Goal: Information Seeking & Learning: Learn about a topic

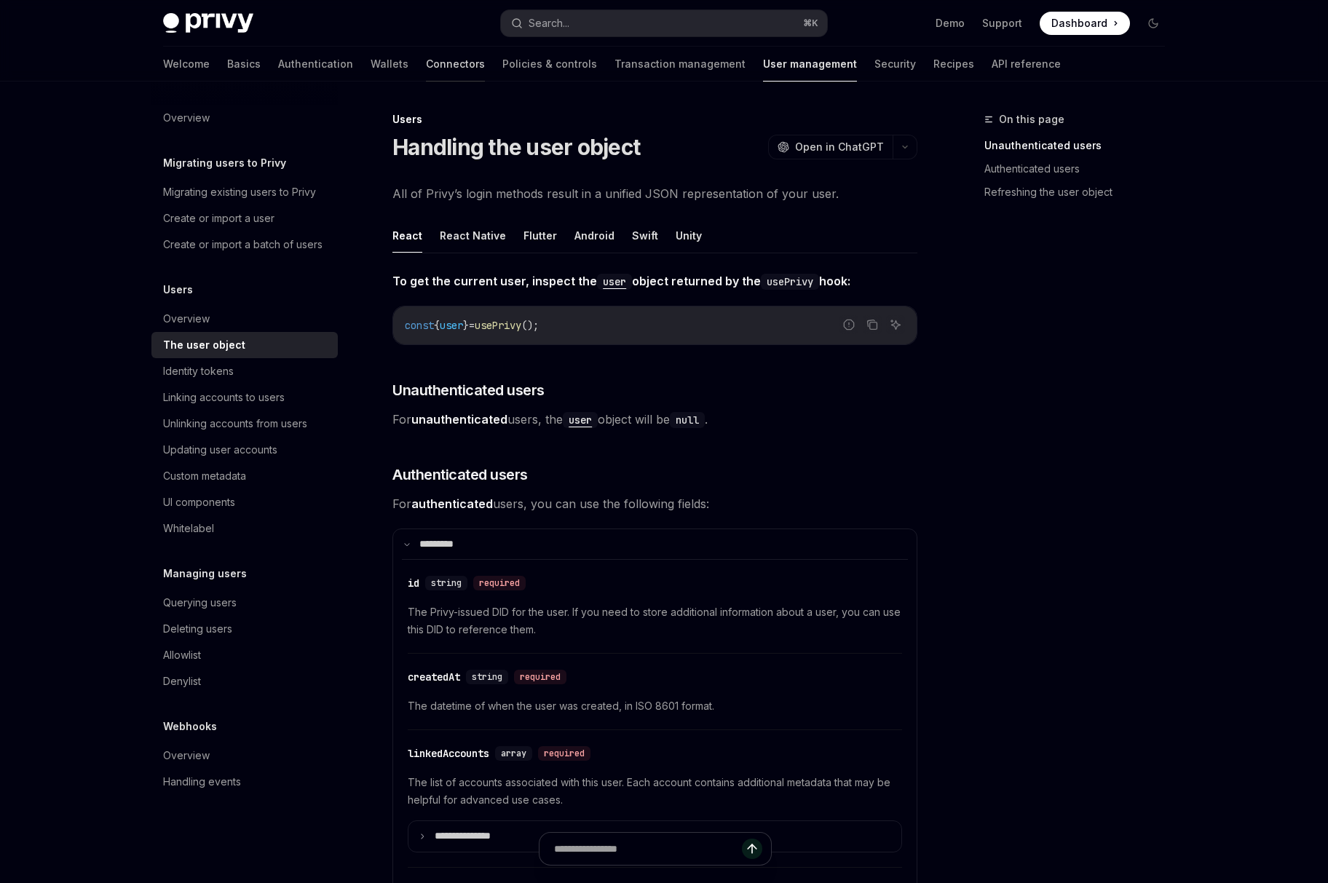
click at [426, 62] on link "Connectors" at bounding box center [455, 64] width 59 height 35
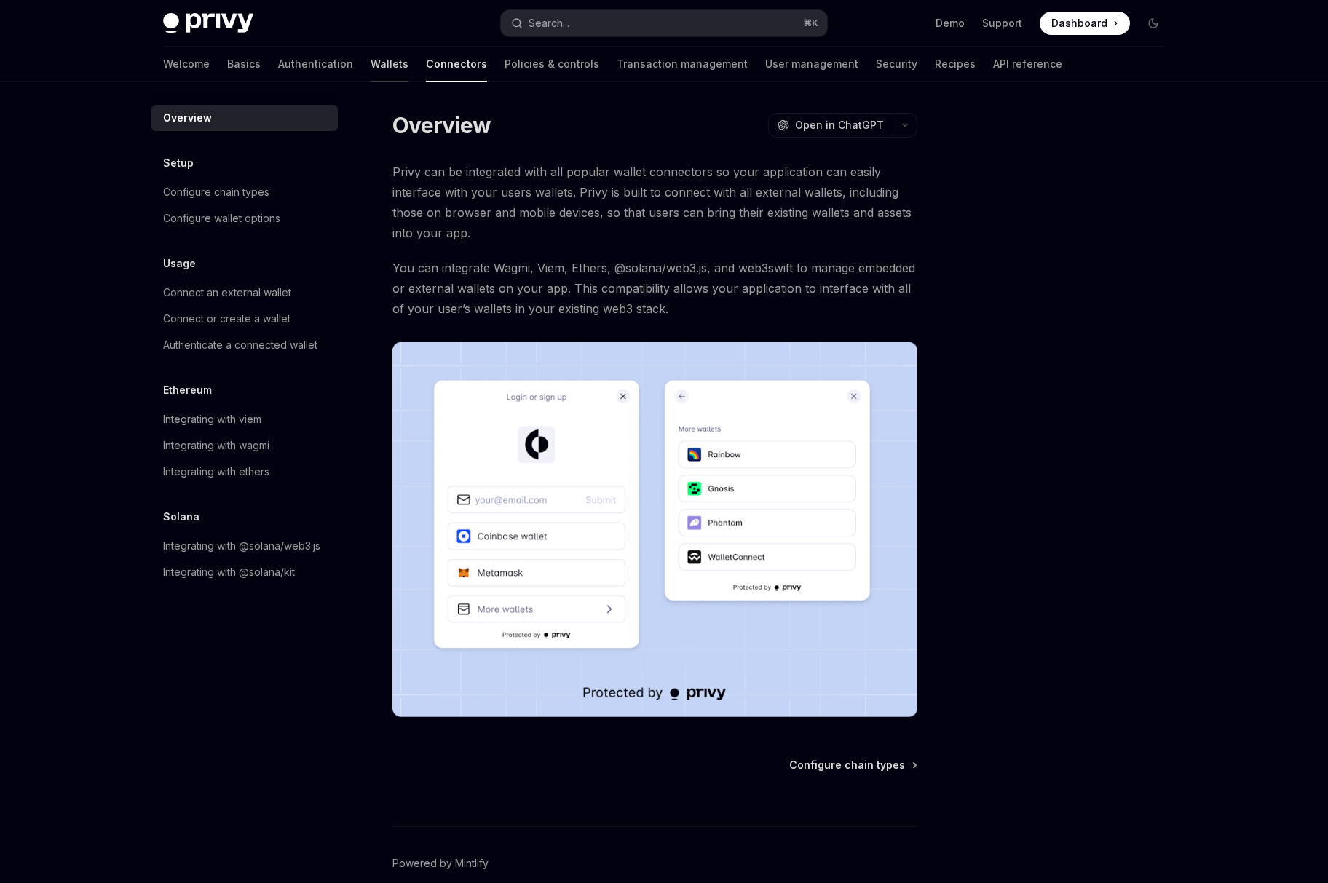
click at [371, 68] on link "Wallets" at bounding box center [390, 64] width 38 height 35
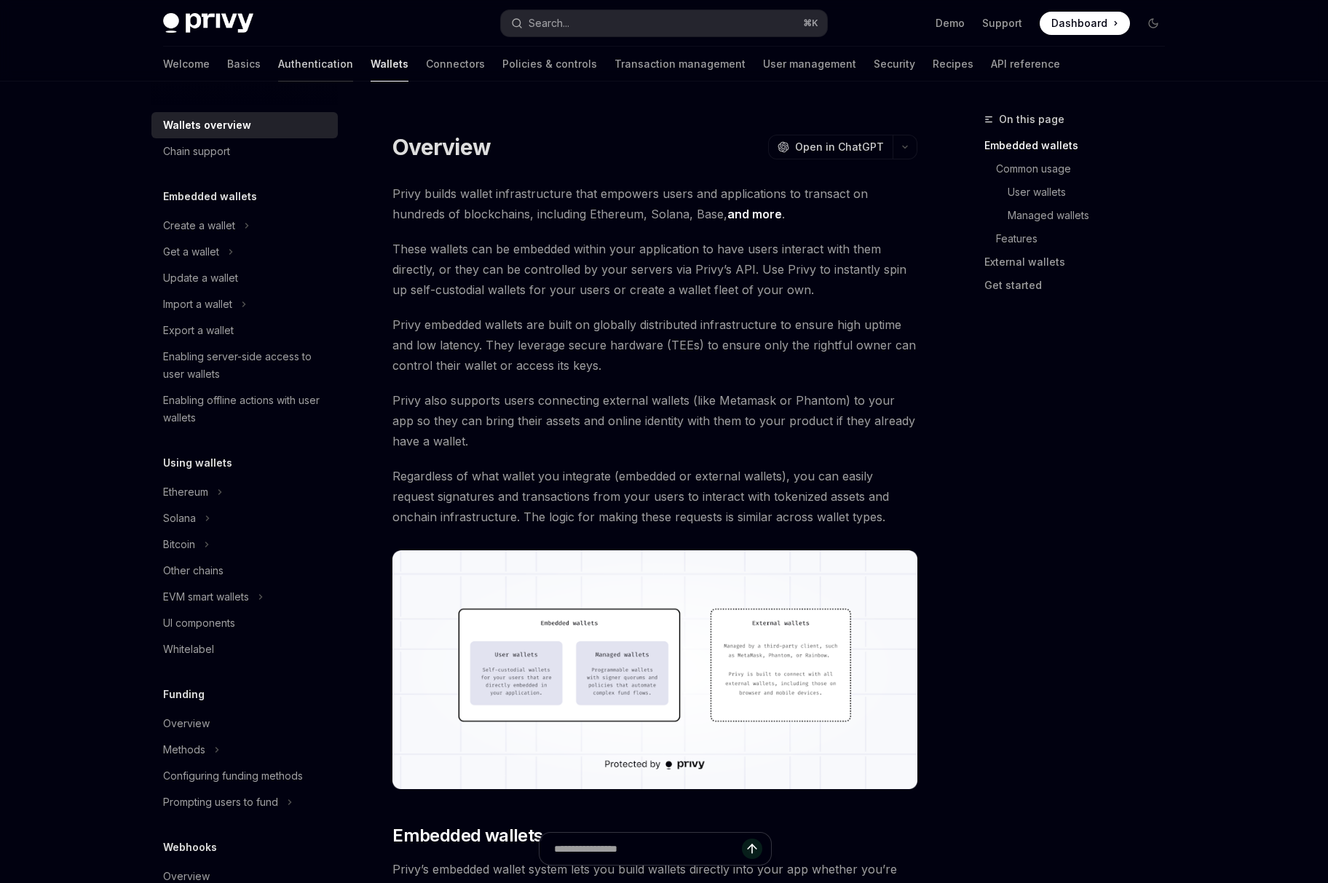
click at [278, 70] on link "Authentication" at bounding box center [315, 64] width 75 height 35
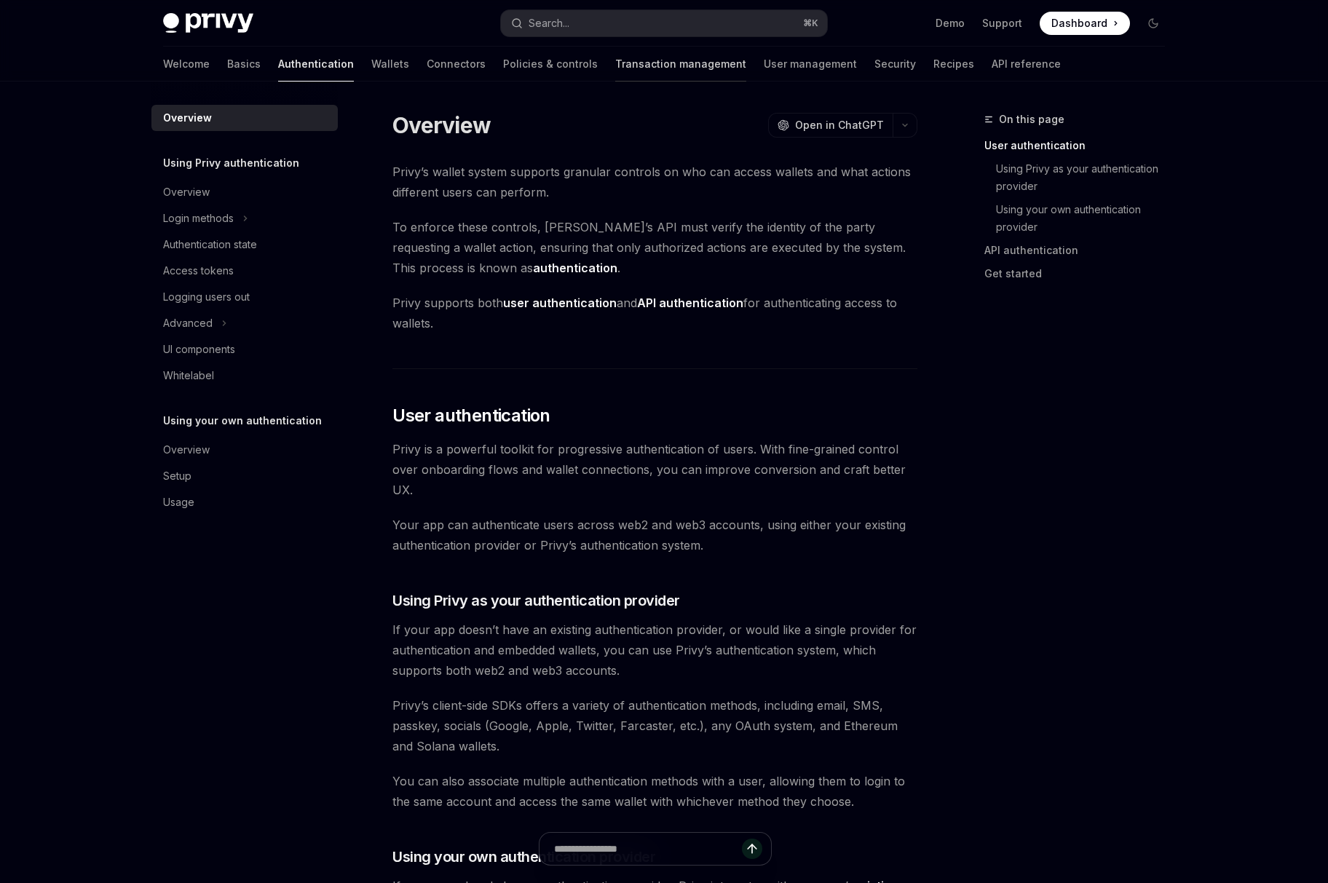
click at [615, 71] on link "Transaction management" at bounding box center [680, 64] width 131 height 35
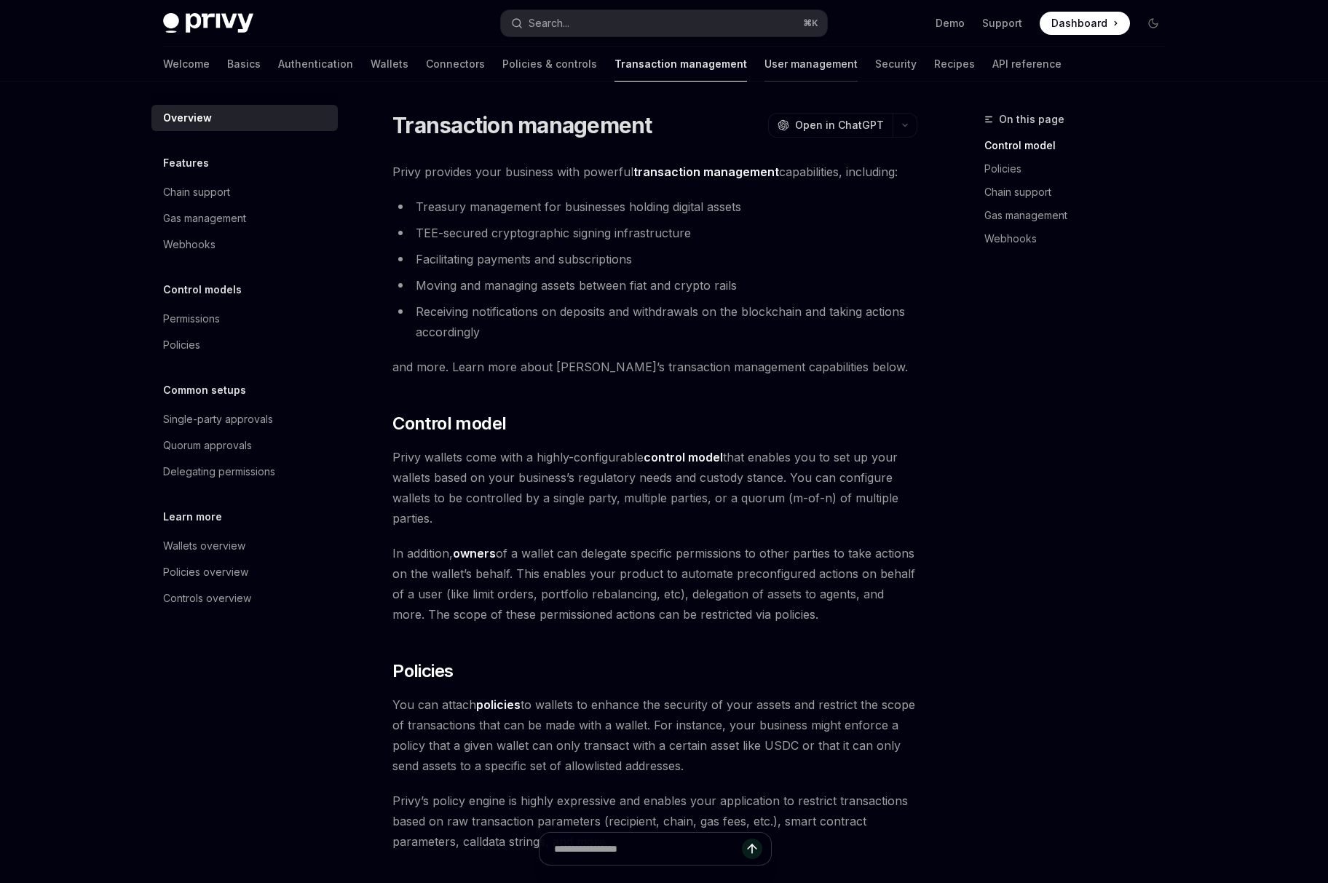
click at [765, 71] on link "User management" at bounding box center [811, 64] width 93 height 35
type textarea "*"
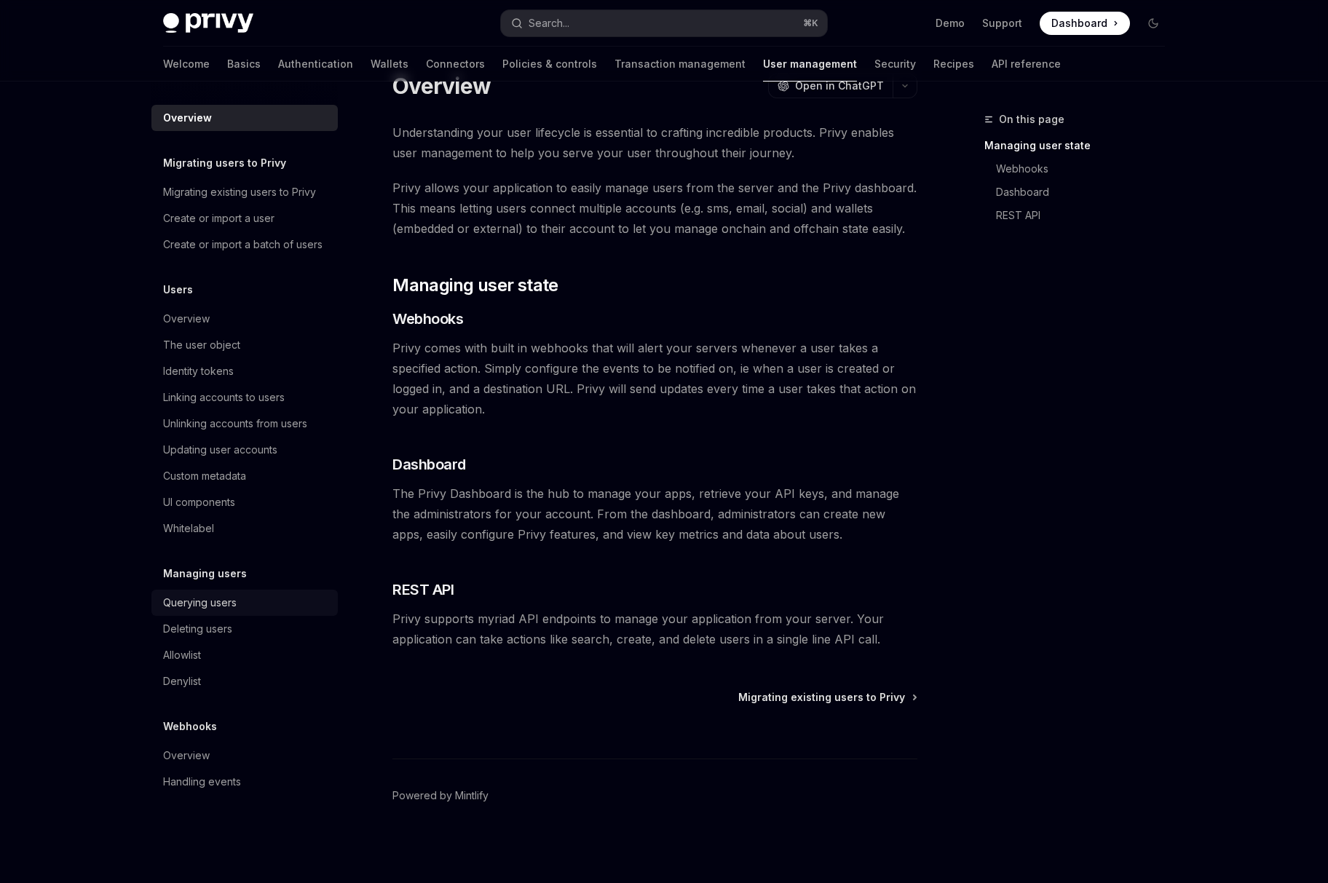
scroll to position [24, 0]
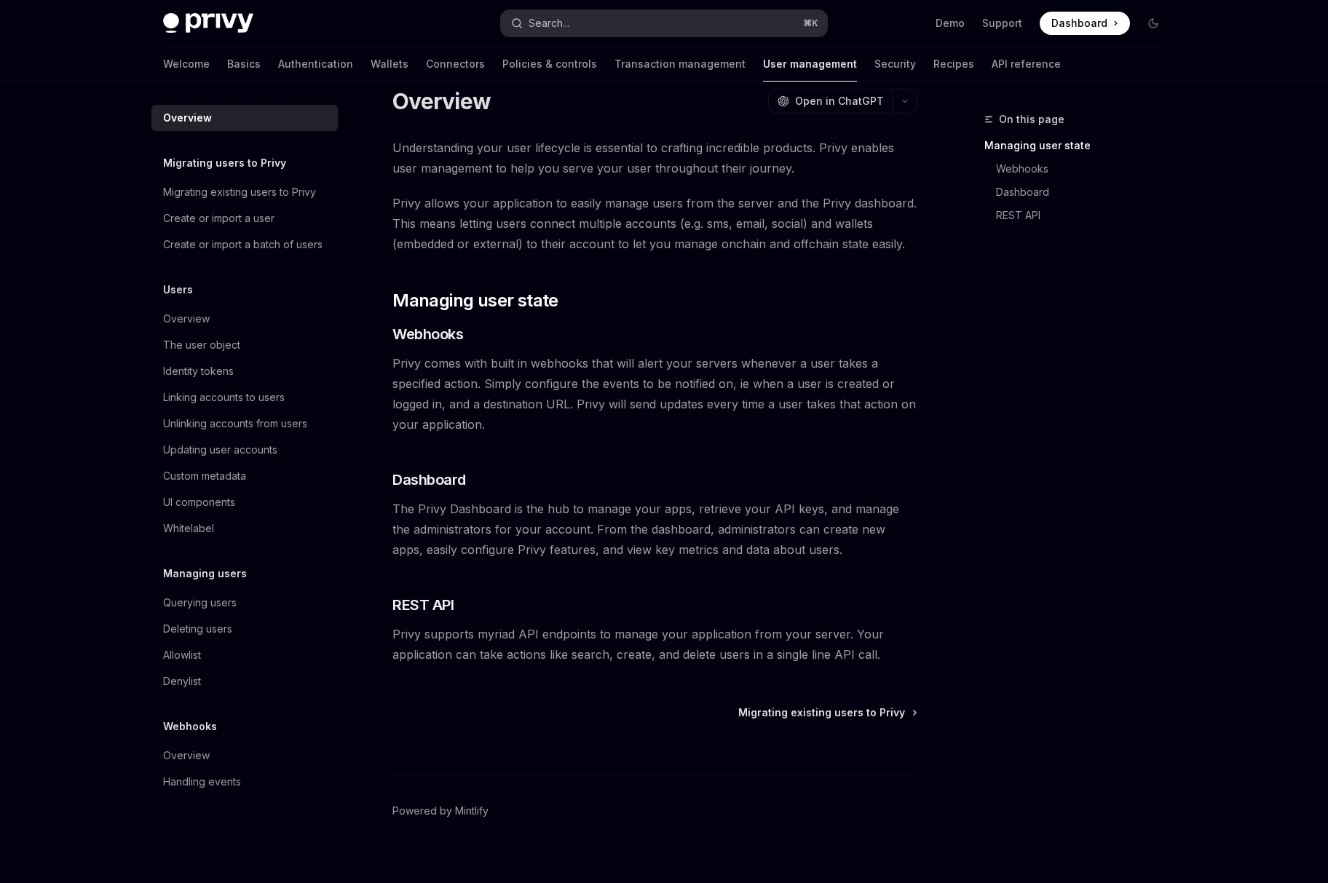
click at [576, 24] on button "Search... ⌘ K" at bounding box center [664, 23] width 326 height 26
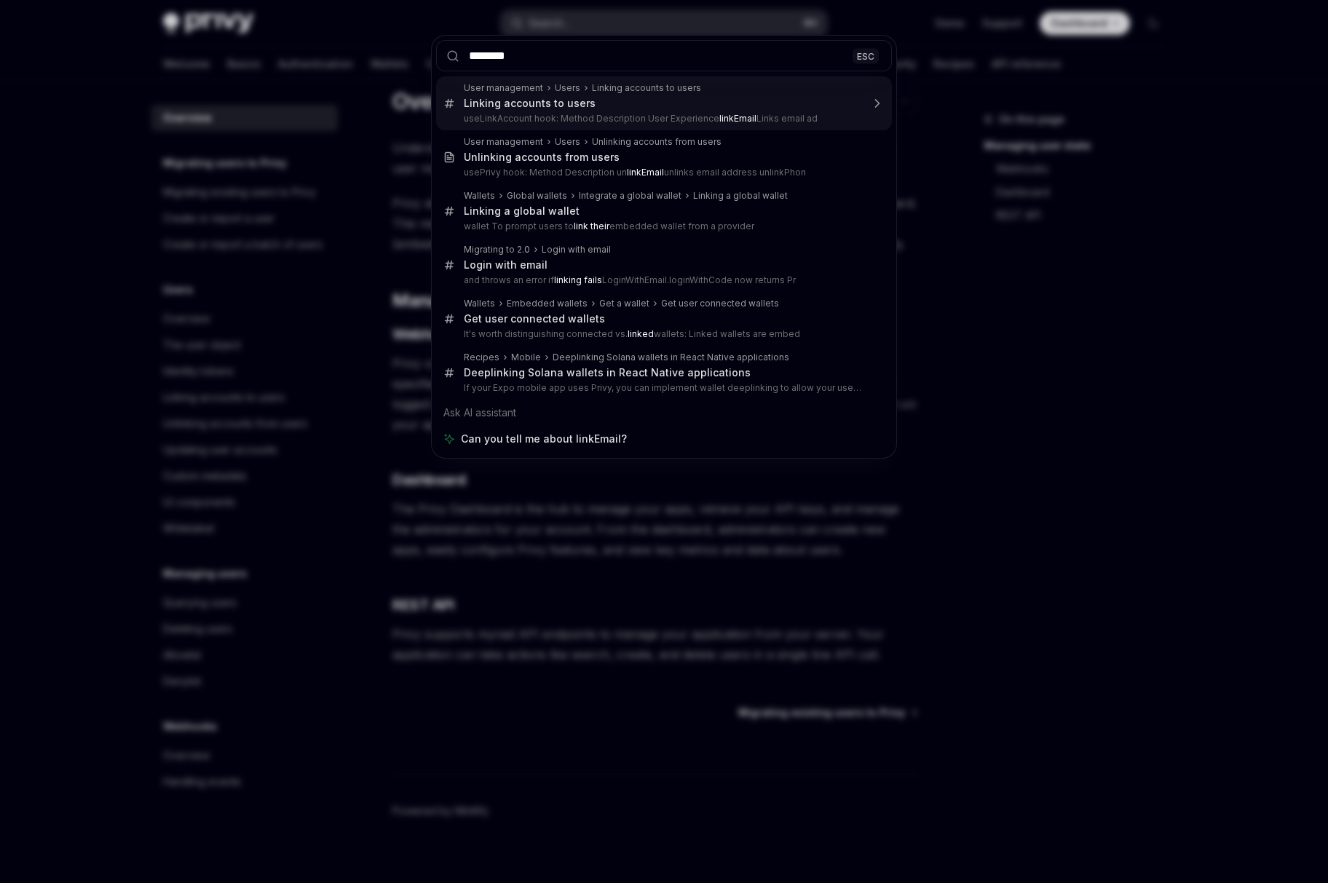
type input "*******"
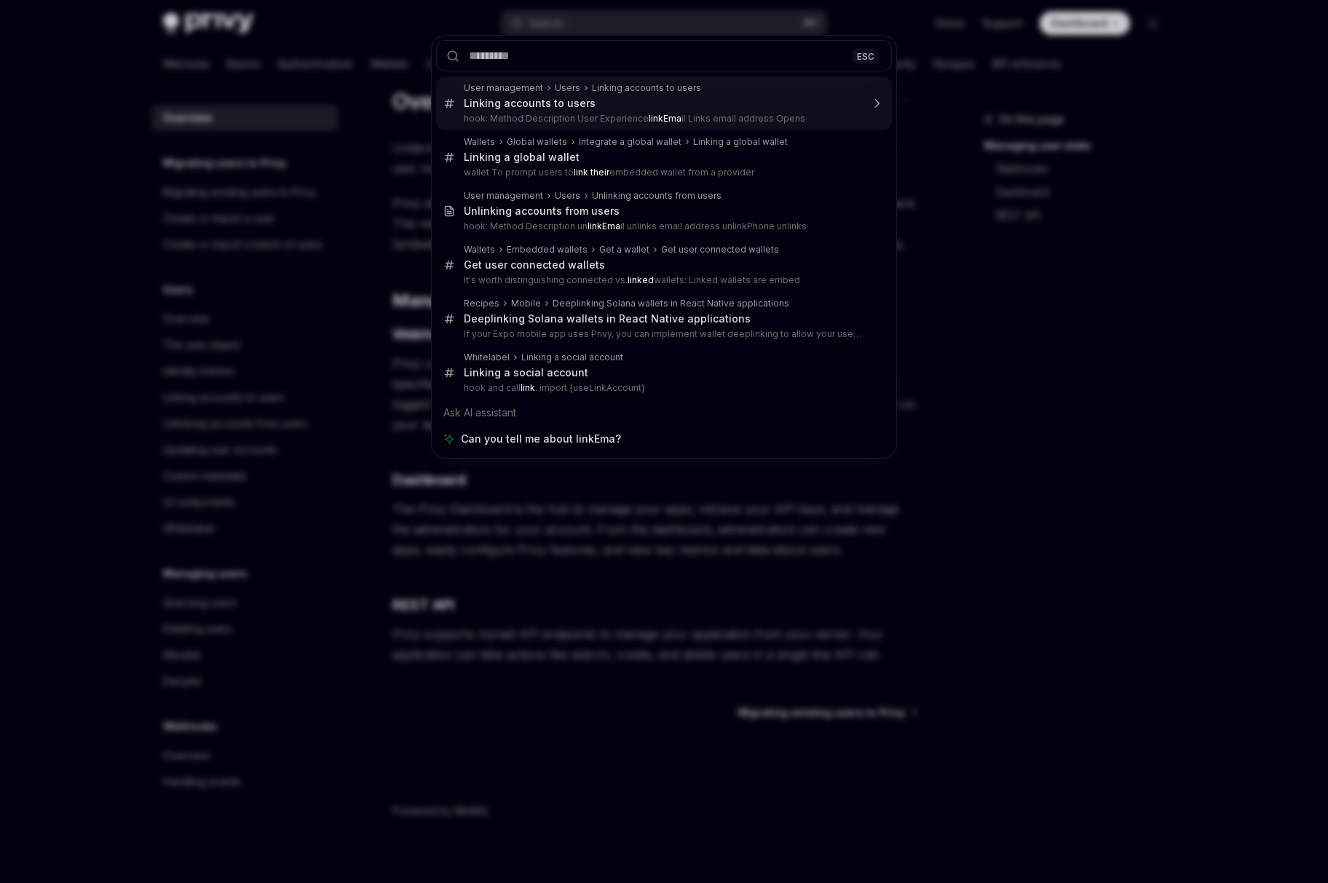
type textarea "*"
